Goal: Information Seeking & Learning: Learn about a topic

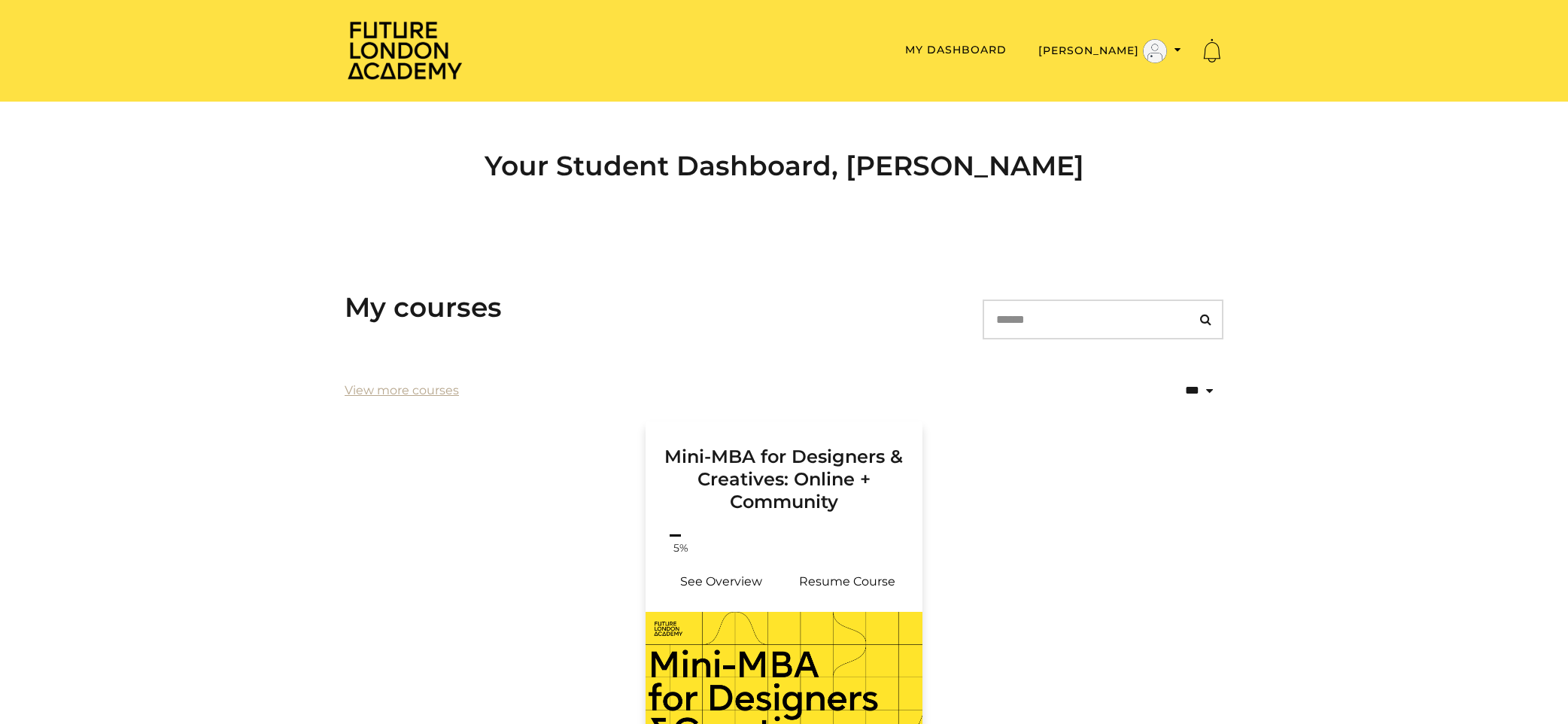
click at [805, 513] on h3 "Mini-MBA for Designers & Creatives: Online + Community" at bounding box center [784, 468] width 241 height 92
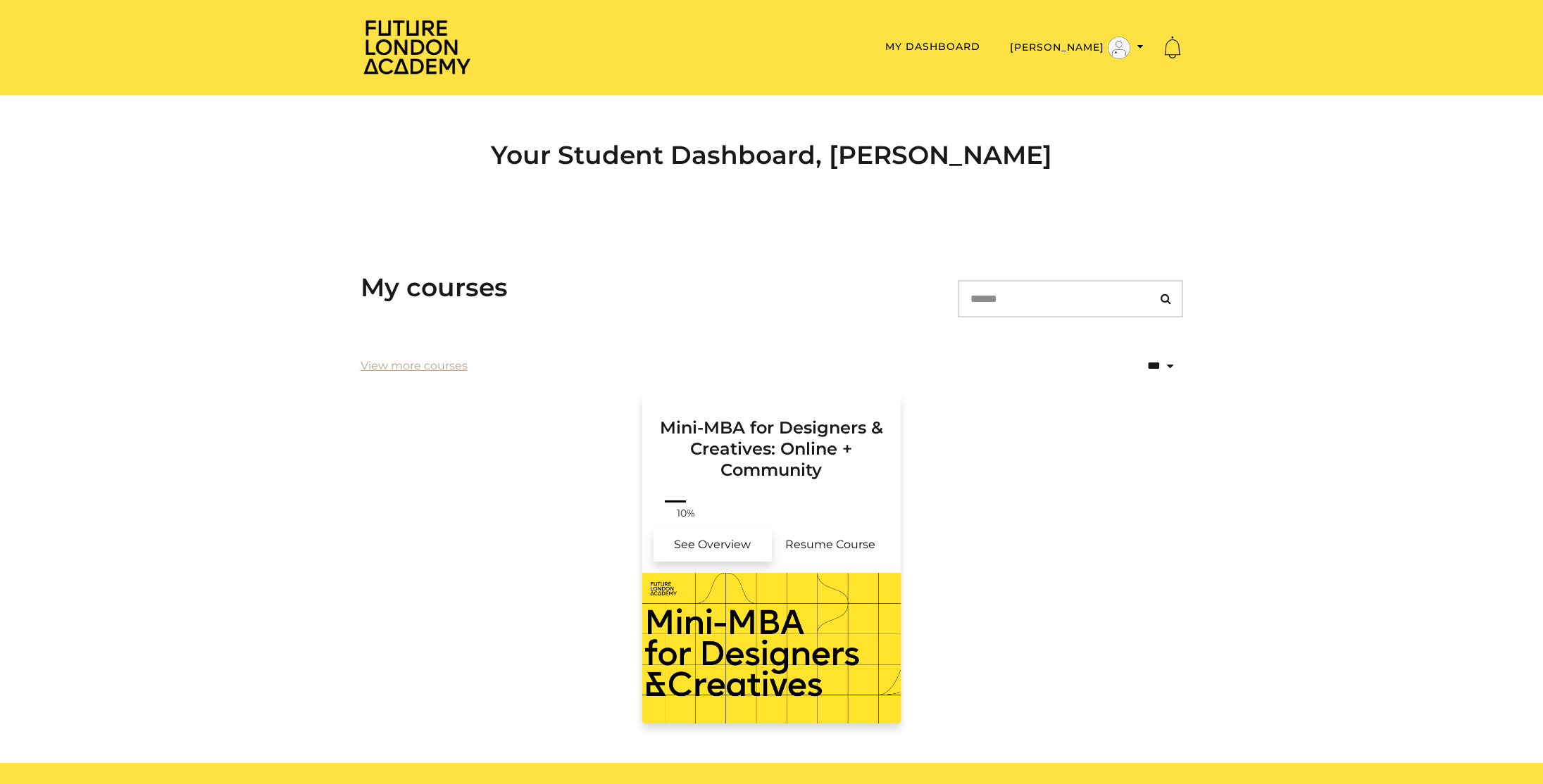
click at [738, 543] on link "See Overview" at bounding box center [713, 544] width 118 height 34
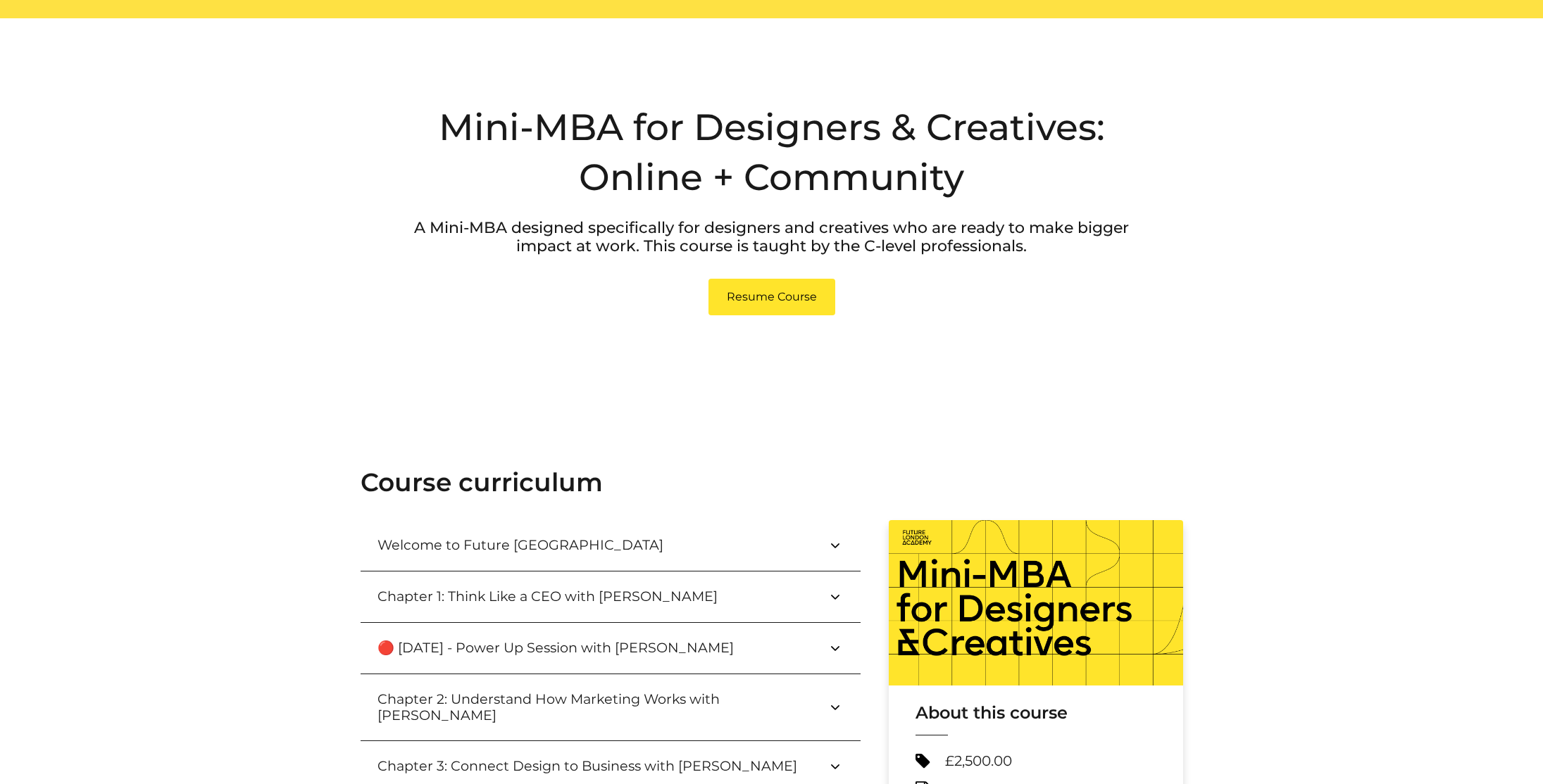
scroll to position [102, 0]
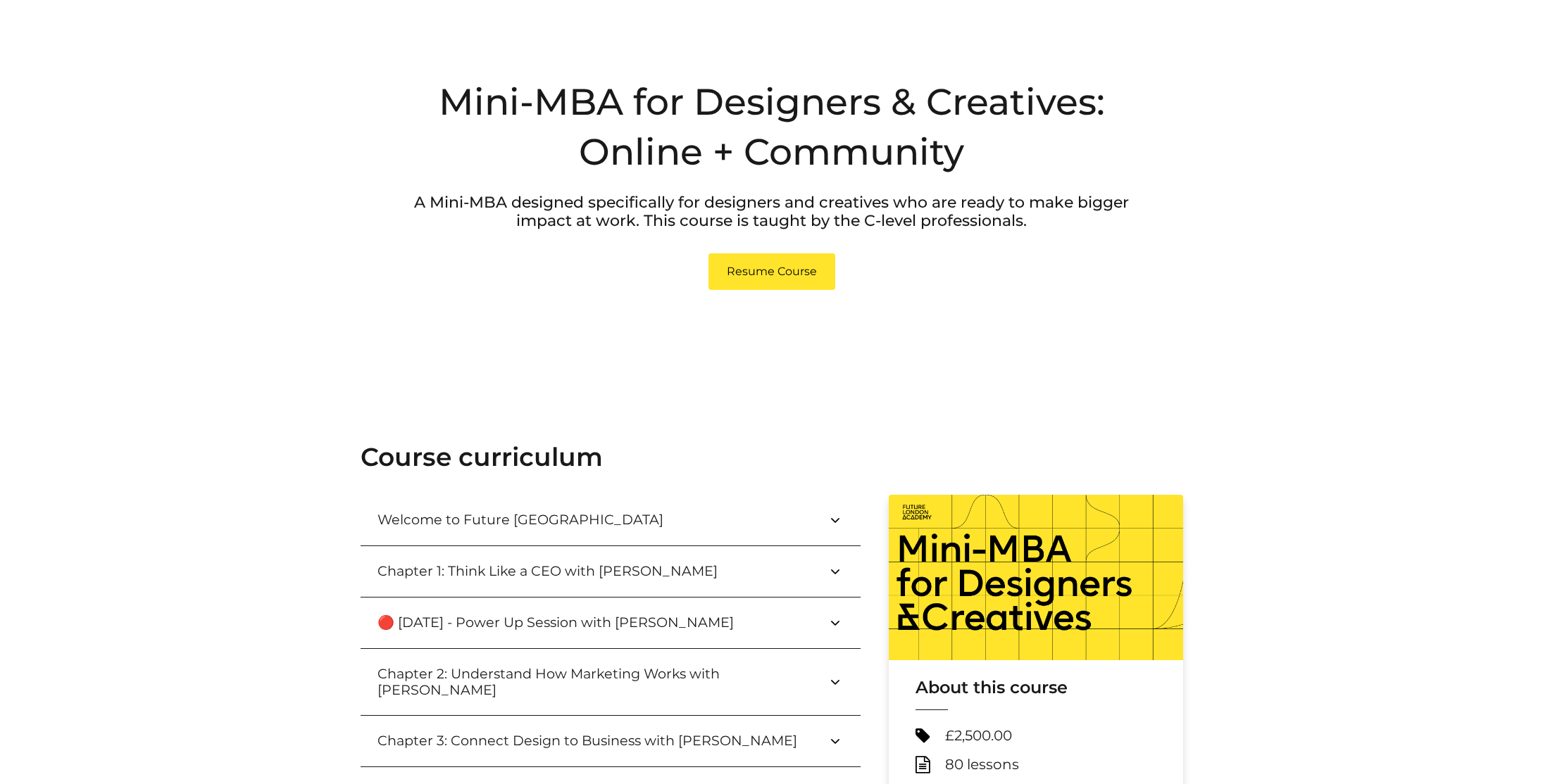
click at [526, 515] on h3 "Welcome to Future [GEOGRAPHIC_DATA]" at bounding box center [532, 519] width 308 height 16
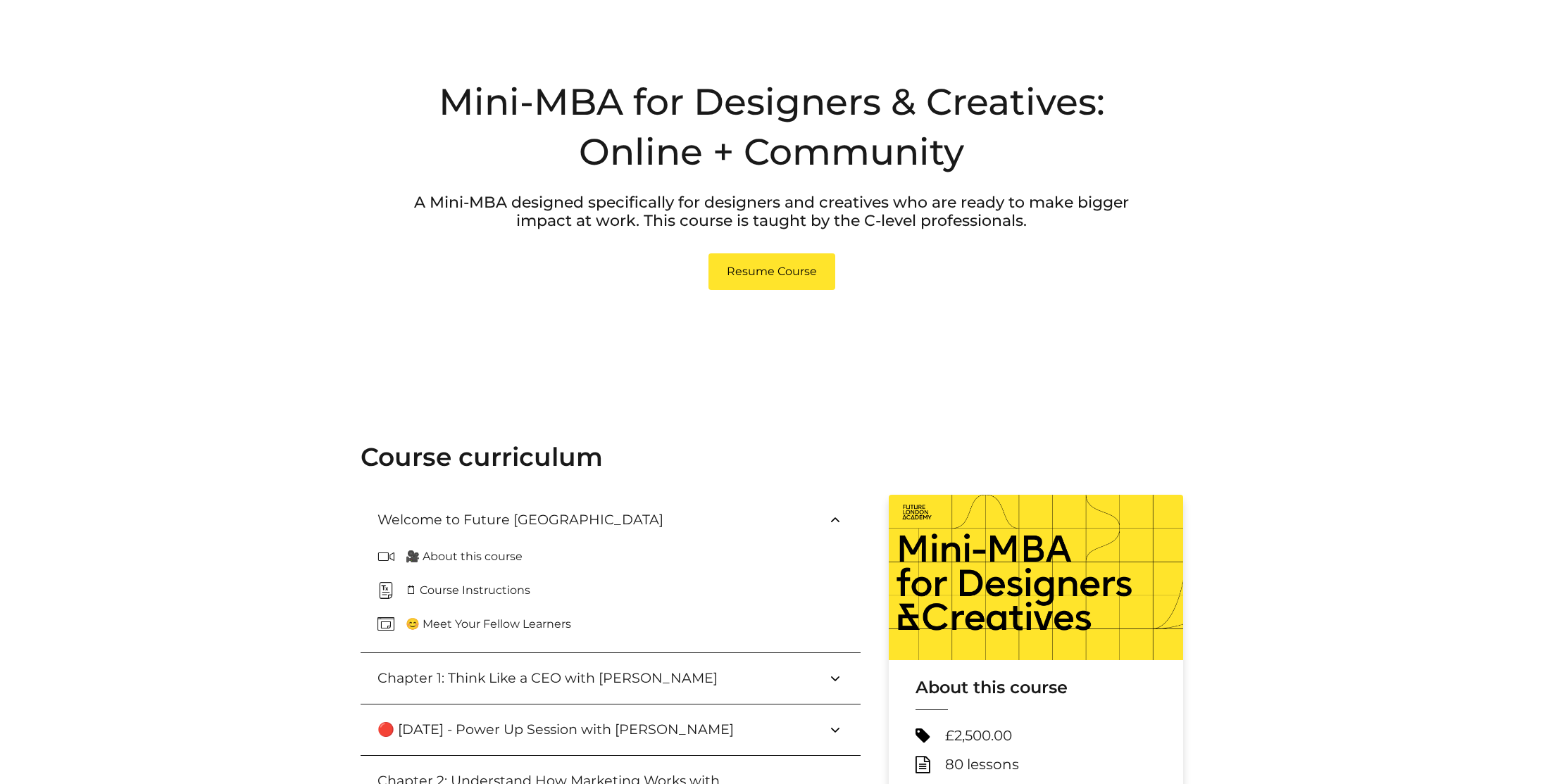
click at [433, 623] on p "😊 Meet Your Fellow Learners" at bounding box center [494, 624] width 176 height 17
click at [388, 624] on icon at bounding box center [391, 624] width 28 height 17
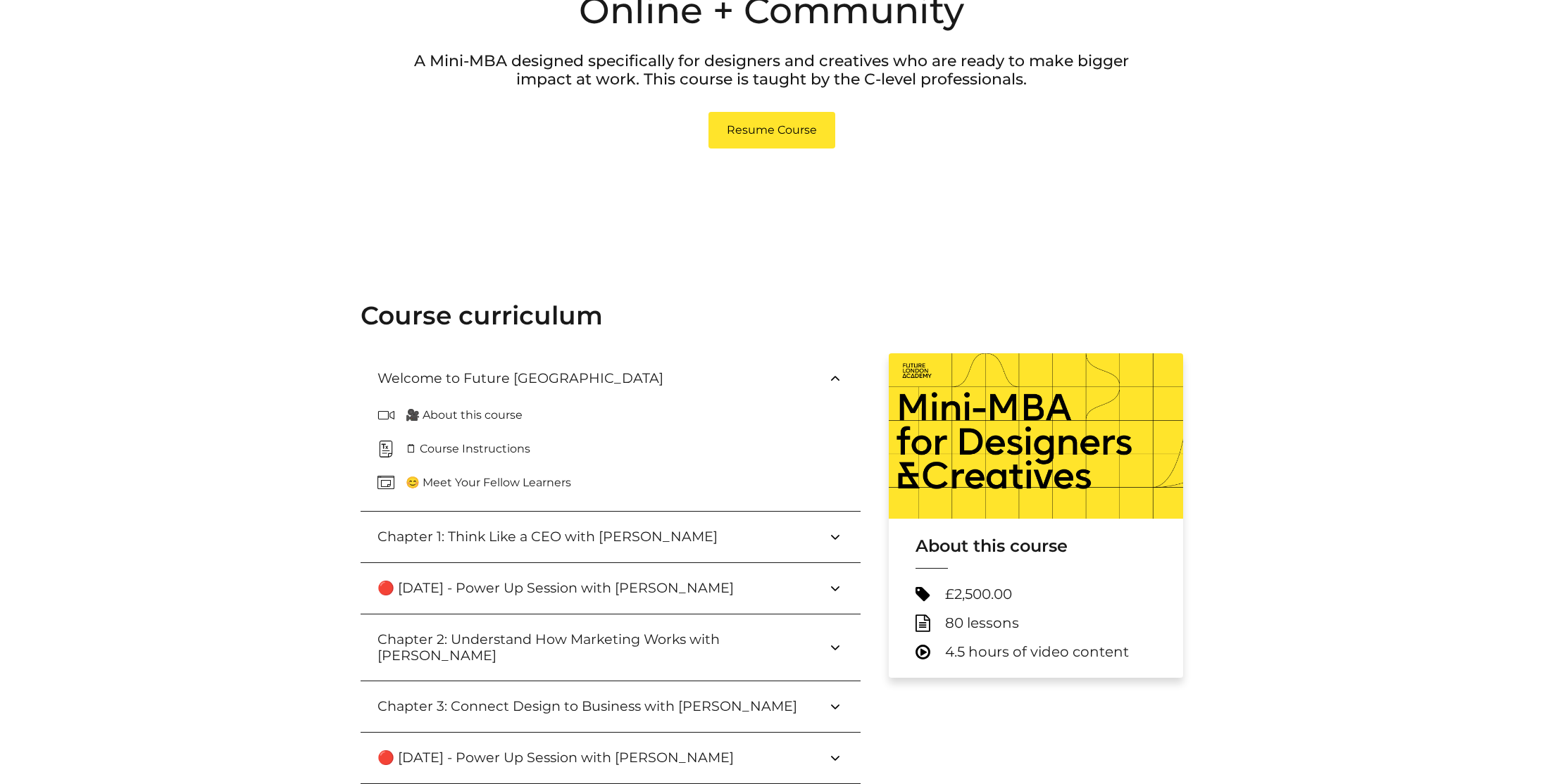
scroll to position [244, 0]
click at [530, 486] on p "😊 Meet Your Fellow Learners" at bounding box center [494, 482] width 176 height 17
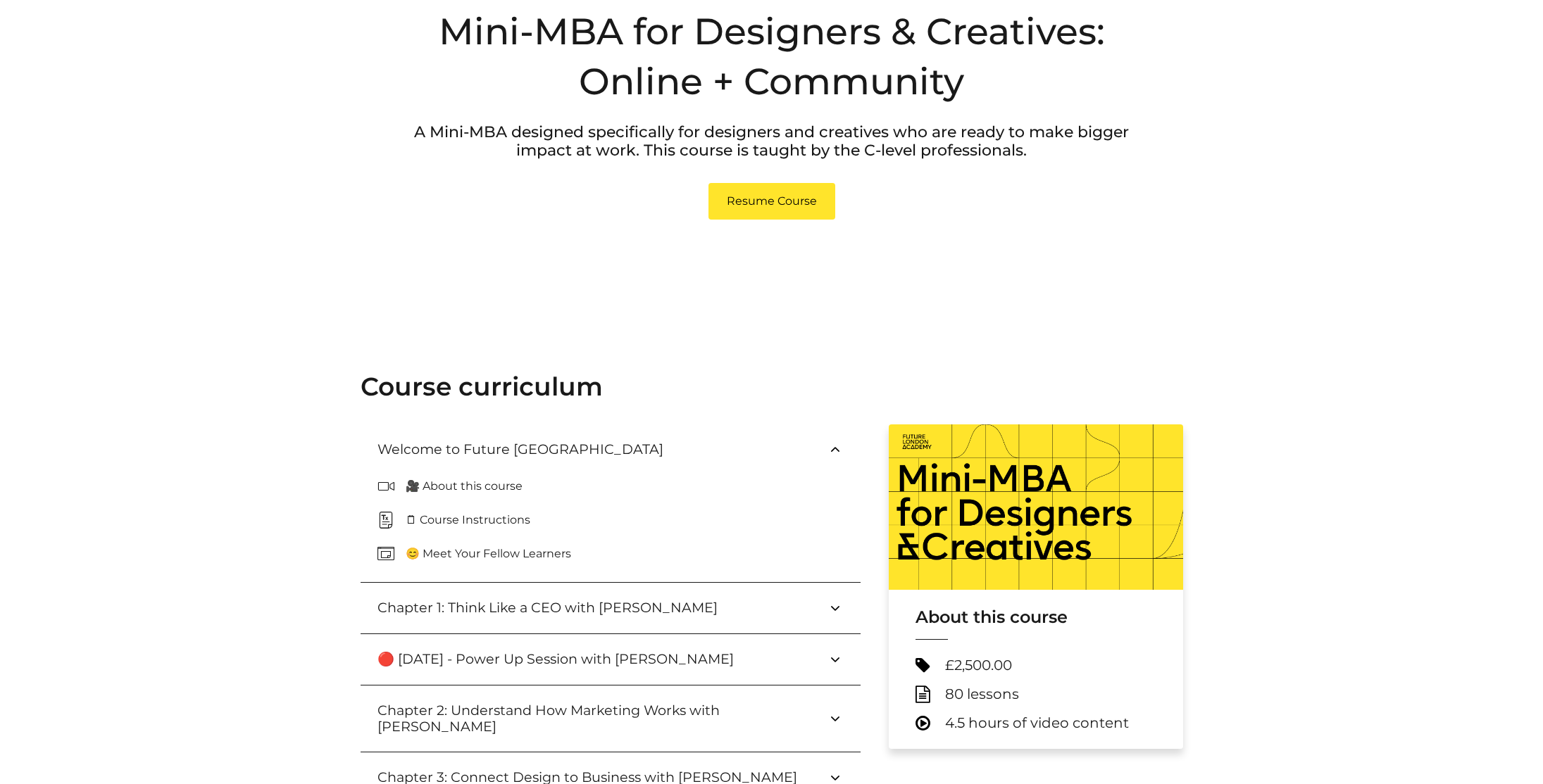
scroll to position [207, 0]
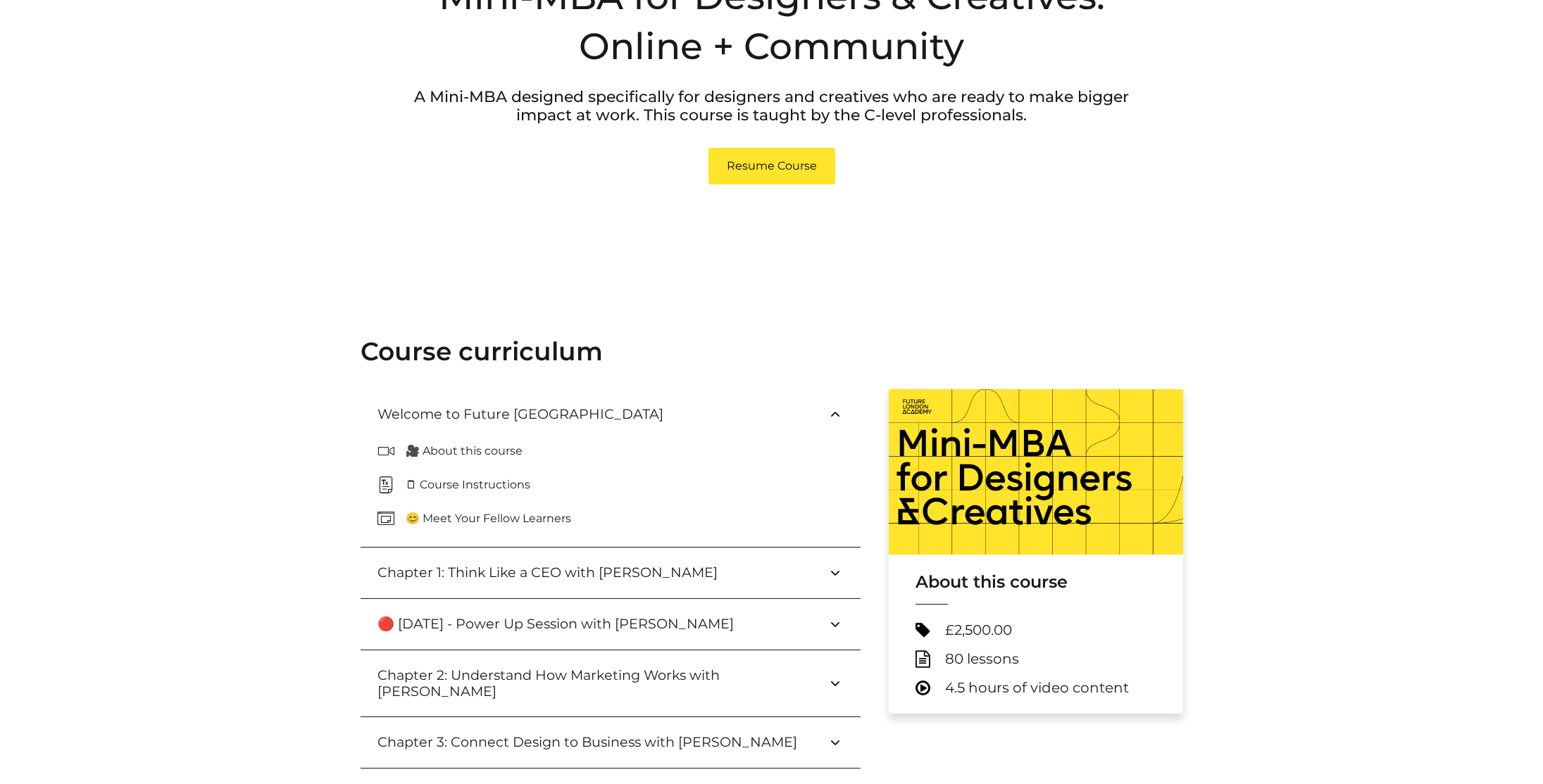
click at [407, 482] on p "🗒 Course Instructions" at bounding box center [474, 485] width 136 height 17
click at [470, 488] on p "🗒 Course Instructions" at bounding box center [474, 485] width 136 height 17
click at [461, 450] on p "🎥 About this course" at bounding box center [470, 451] width 128 height 17
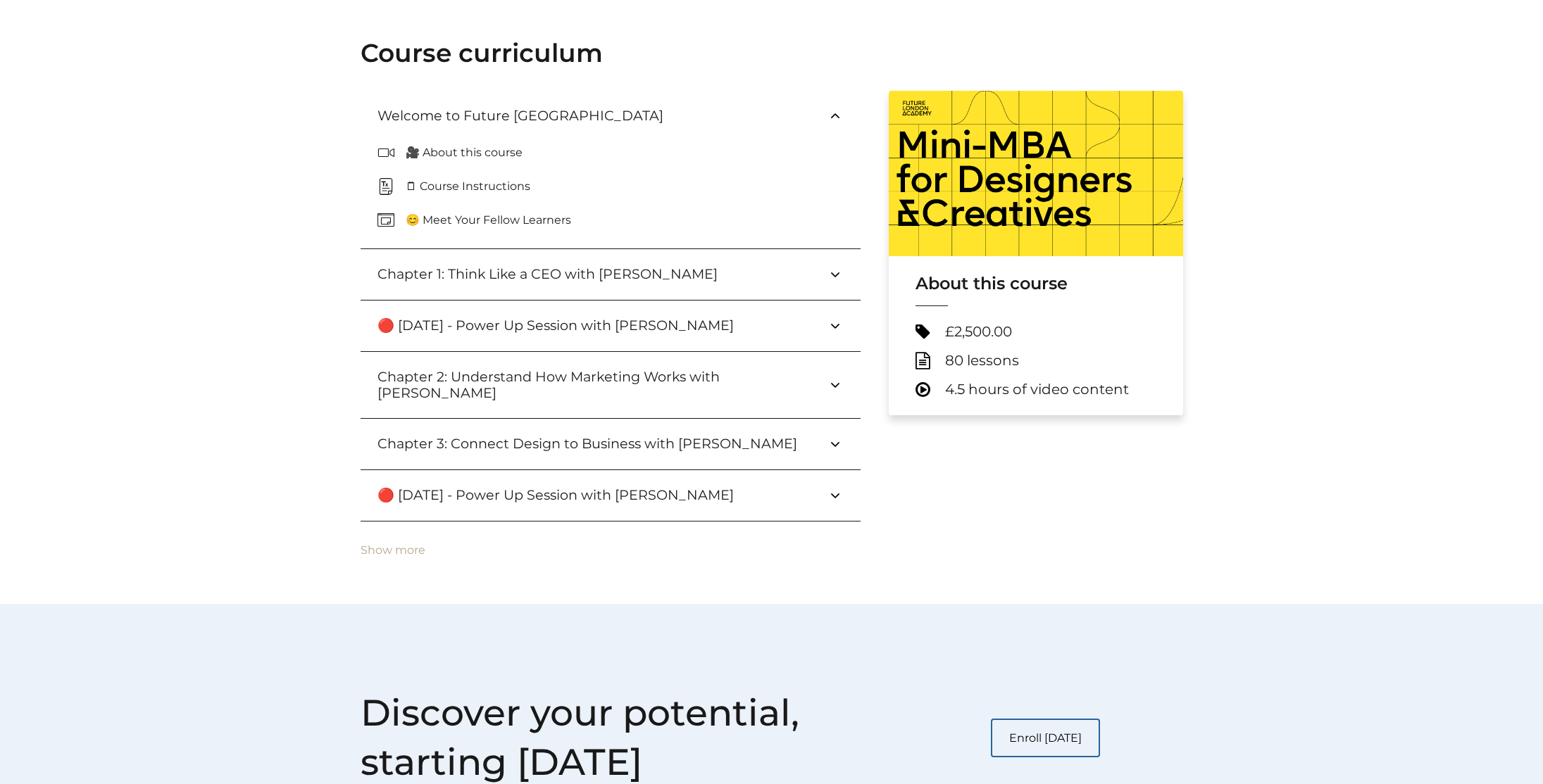
scroll to position [308, 0]
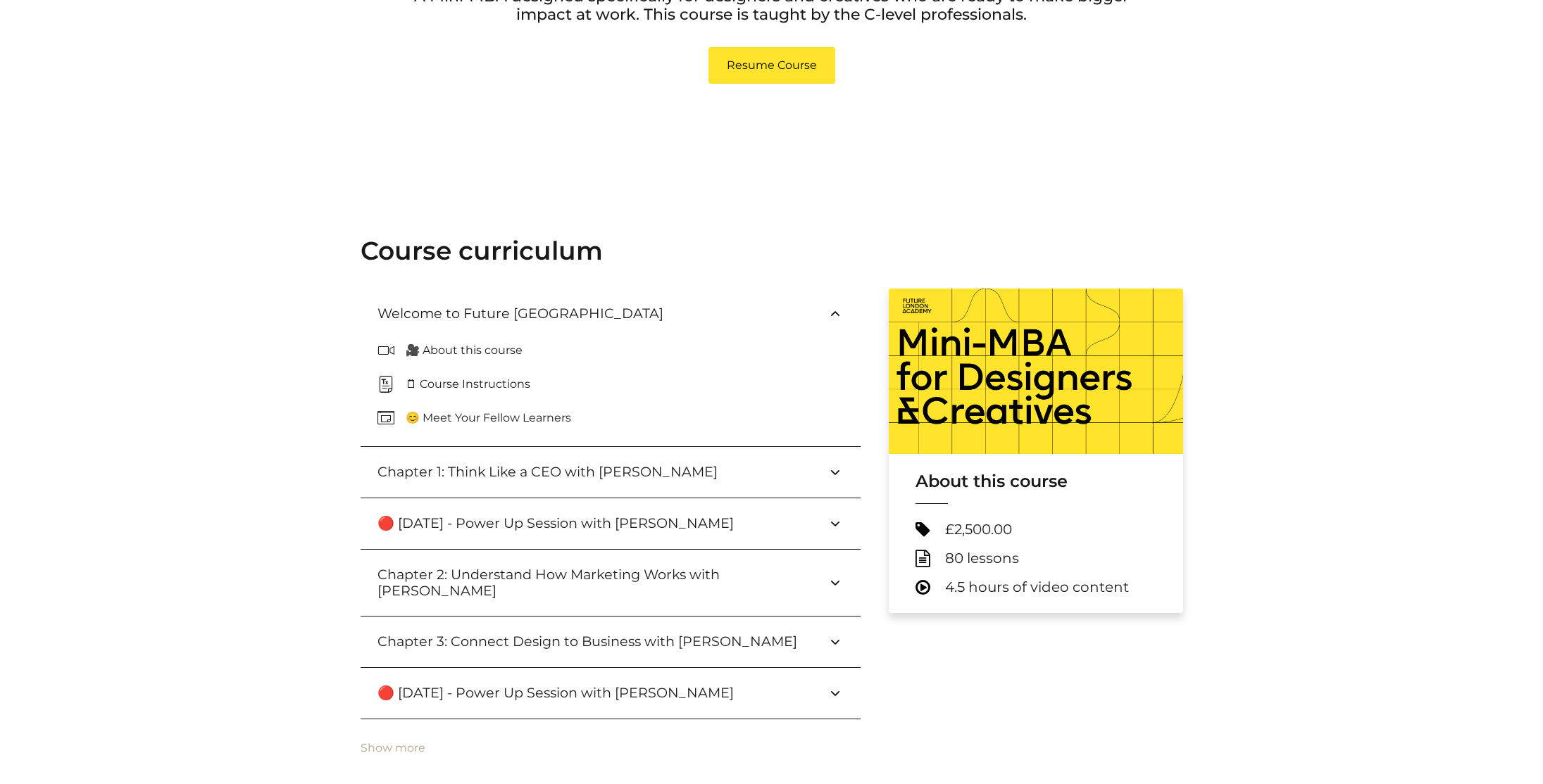
click at [380, 414] on icon at bounding box center [391, 418] width 28 height 17
click at [436, 419] on p "😊 Meet Your Fellow Learners" at bounding box center [494, 418] width 176 height 17
click at [830, 467] on icon at bounding box center [835, 472] width 17 height 17
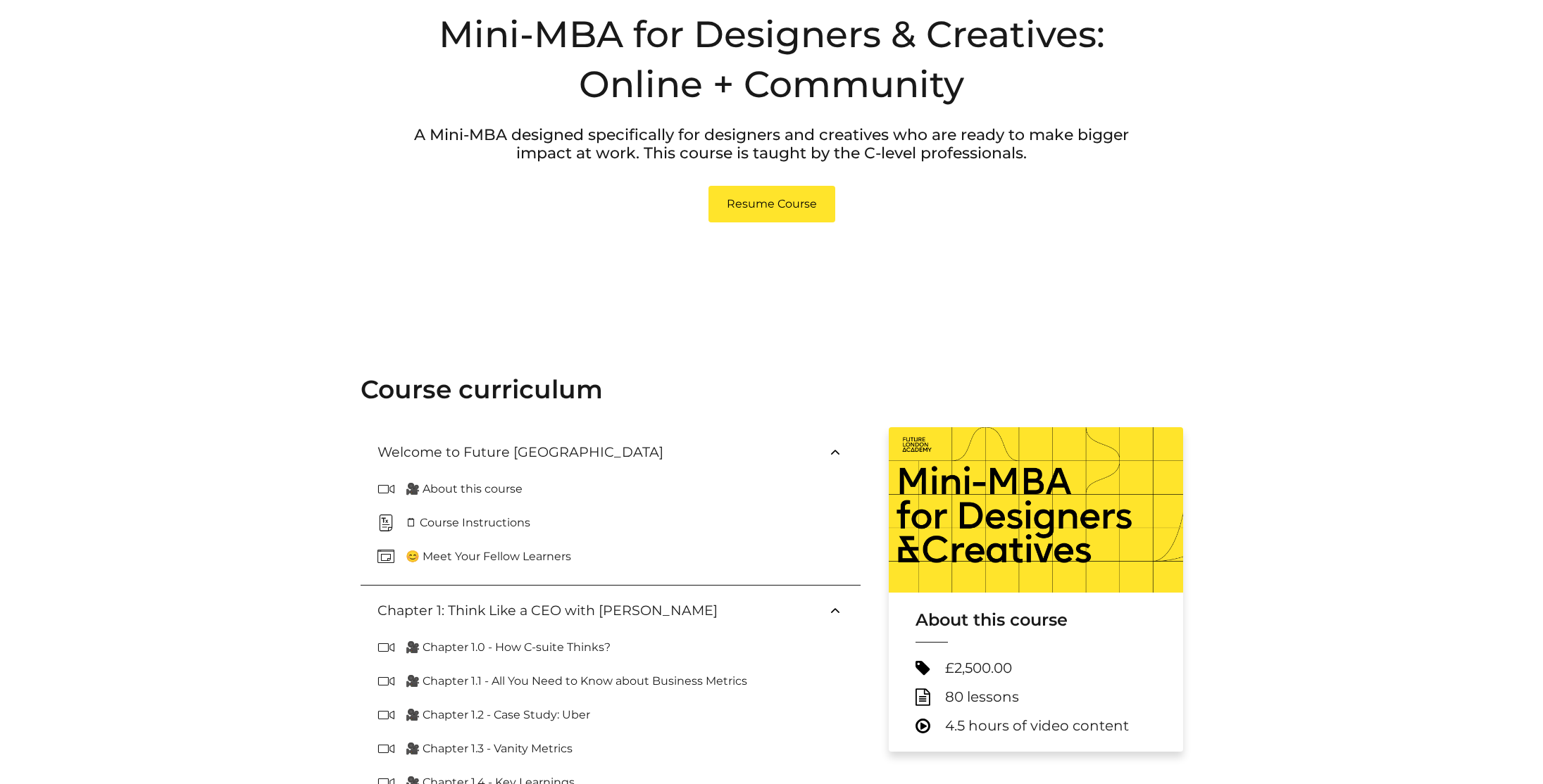
scroll to position [0, 0]
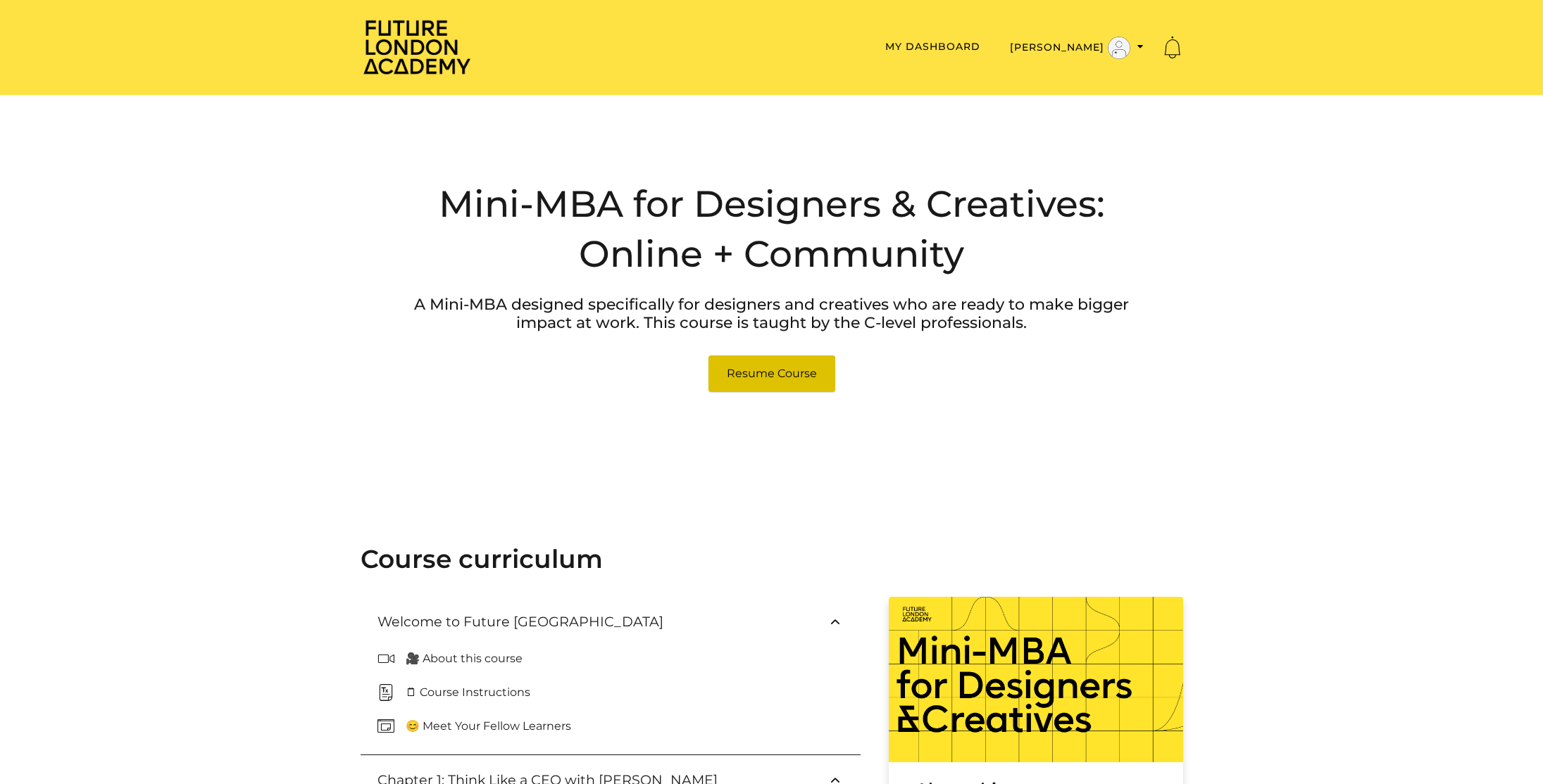
click at [790, 374] on link "Resume Course" at bounding box center [772, 374] width 127 height 37
